Goal: Navigation & Orientation: Find specific page/section

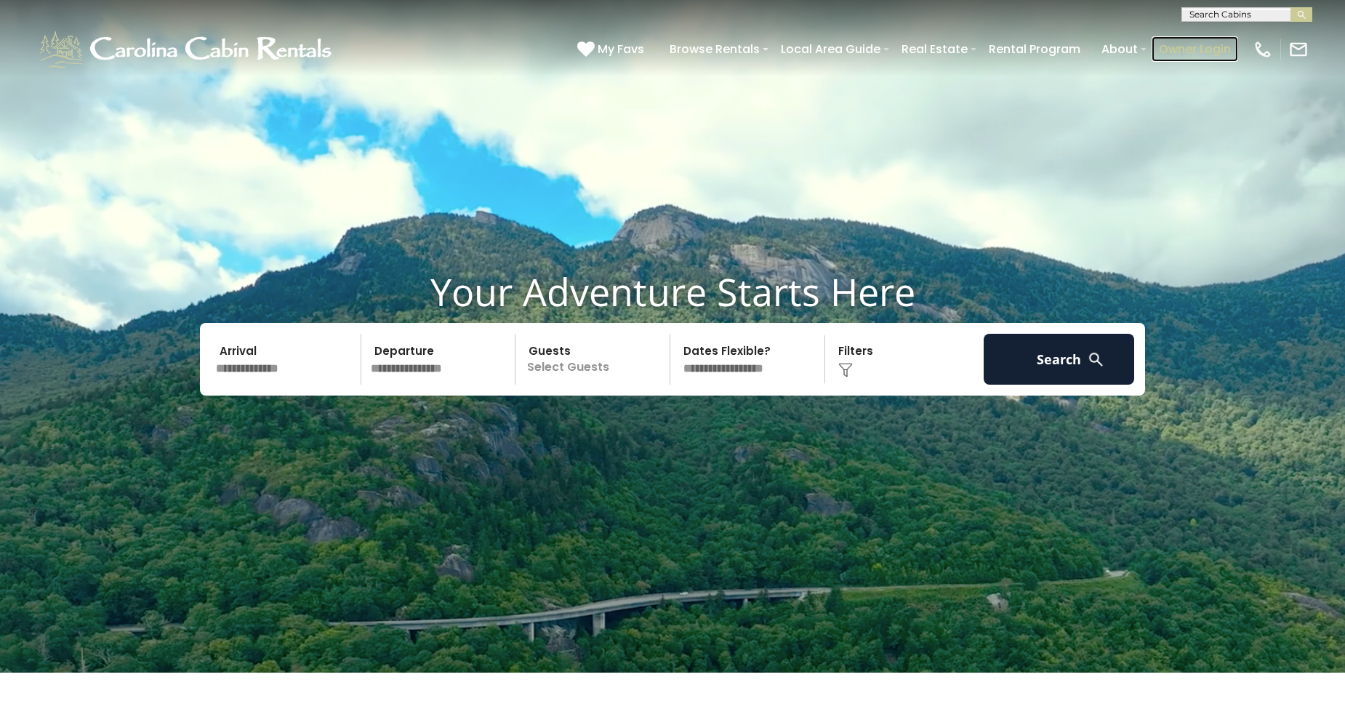
drag, startPoint x: 0, startPoint y: 0, endPoint x: 1209, endPoint y: 44, distance: 1210.1
click at [1209, 44] on link "Owner Login" at bounding box center [1194, 48] width 86 height 25
click at [1177, 37] on link "Owner Login" at bounding box center [1194, 48] width 86 height 25
